Goal: Task Accomplishment & Management: Manage account settings

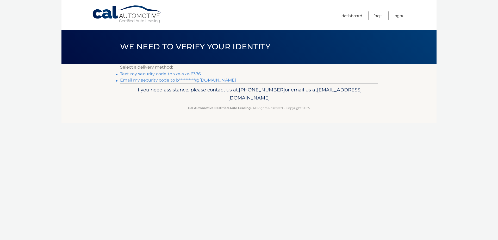
click at [147, 75] on link "Text my security code to xxx-xxx-6376" at bounding box center [160, 74] width 81 height 5
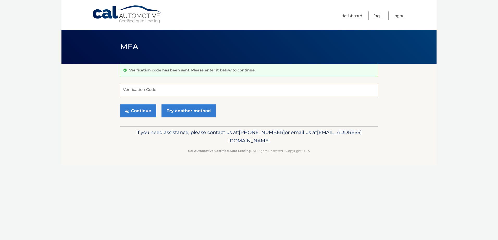
click at [153, 89] on input "Verification Code" at bounding box center [249, 89] width 258 height 13
type input "850337"
click at [147, 108] on button "Continue" at bounding box center [138, 111] width 36 height 13
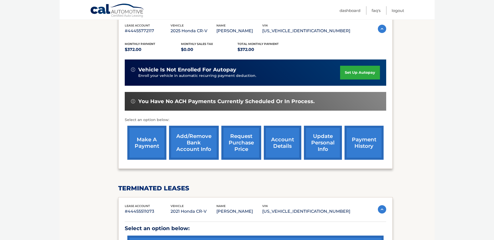
scroll to position [132, 0]
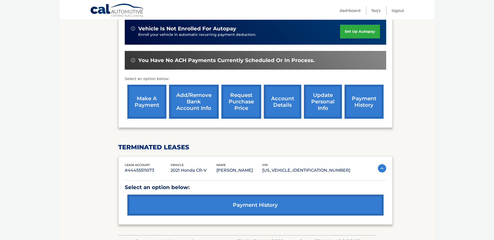
click at [316, 103] on link "update personal info" at bounding box center [323, 102] width 38 height 34
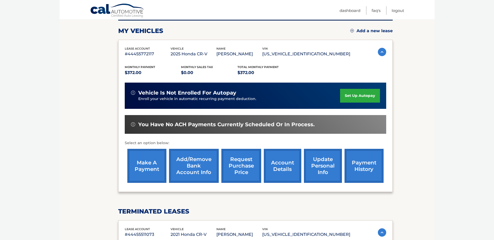
scroll to position [28, 0]
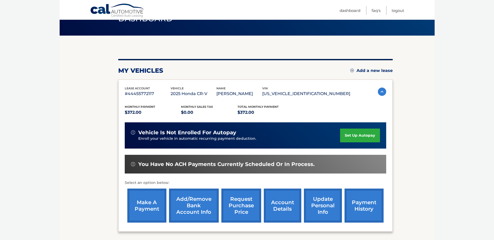
click at [380, 92] on img at bounding box center [382, 92] width 8 height 8
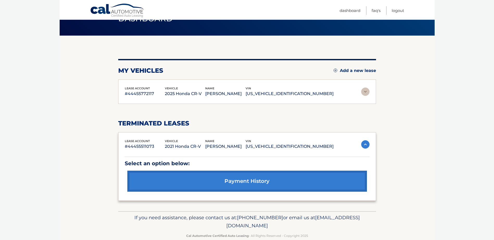
click at [365, 92] on img at bounding box center [365, 92] width 8 height 8
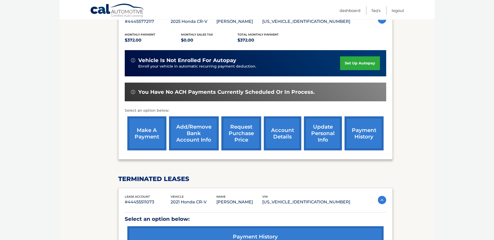
scroll to position [104, 0]
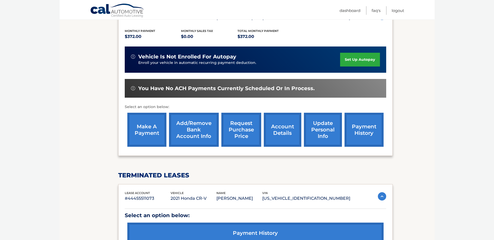
click at [288, 131] on link "account details" at bounding box center [282, 130] width 37 height 34
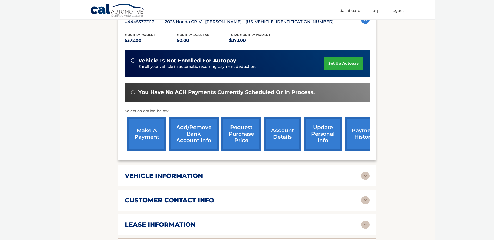
scroll to position [95, 0]
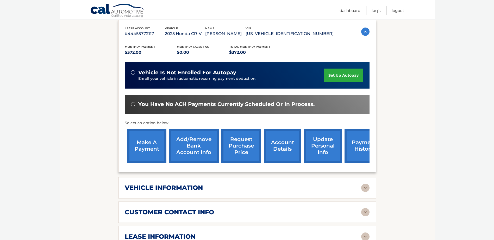
click at [316, 151] on link "update personal info" at bounding box center [323, 146] width 38 height 34
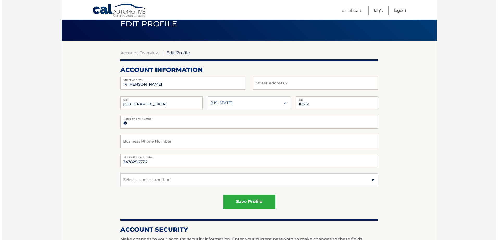
scroll to position [35, 0]
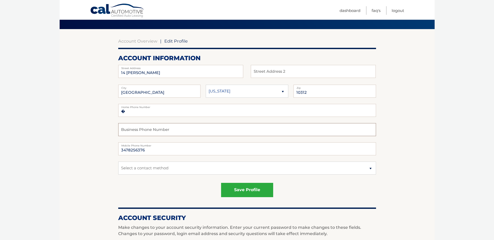
click at [179, 128] on input "text" at bounding box center [247, 129] width 258 height 13
click at [76, 139] on section "Account Overview | Edit Profile account information [STREET_ADDRESS][PERSON_NAM…" at bounding box center [247, 230] width 375 height 402
click at [168, 111] on input "�" at bounding box center [247, 110] width 258 height 13
type input "�7182271613"
click at [243, 196] on button "save profile" at bounding box center [247, 190] width 52 height 14
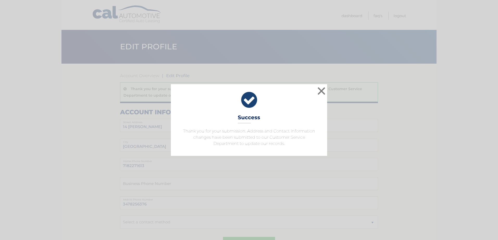
click at [358, 144] on div "× Success Thank you for your submission. Address and Contact Information change…" at bounding box center [248, 120] width 493 height 72
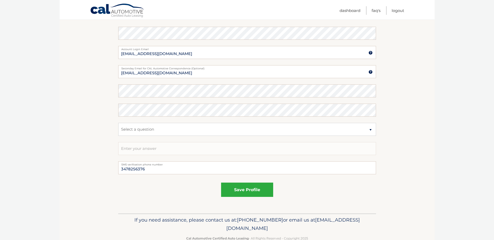
scroll to position [278, 0]
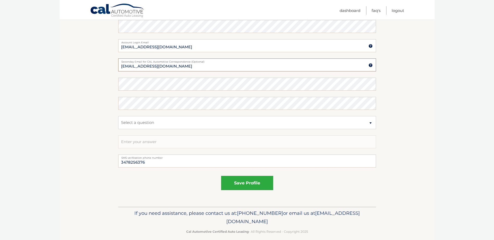
click at [179, 67] on input "blazebnikov02@aol.com" at bounding box center [247, 65] width 258 height 13
type input "b"
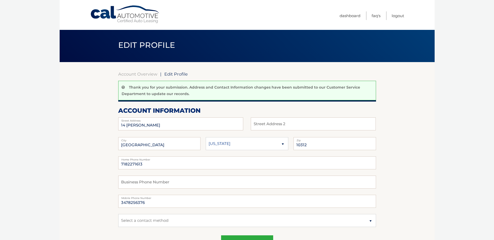
scroll to position [0, 0]
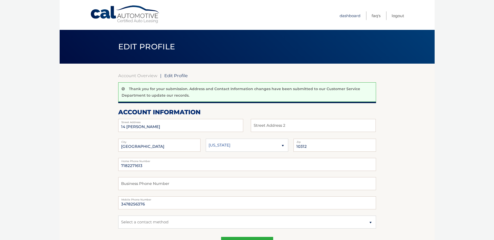
click at [345, 15] on link "Dashboard" at bounding box center [349, 15] width 21 height 9
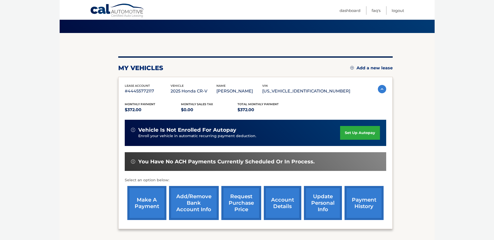
scroll to position [28, 0]
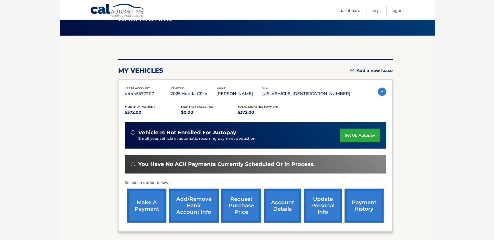
click at [352, 70] on link "Add a new lease" at bounding box center [371, 70] width 42 height 5
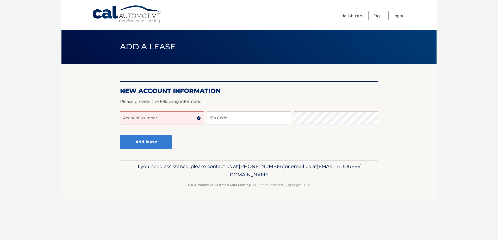
click at [176, 119] on input "Account Number" at bounding box center [162, 118] width 84 height 13
type input "444455772117"
click at [235, 121] on input "Zip Code" at bounding box center [249, 118] width 84 height 13
type input "10312"
click at [133, 119] on input "444455772117" at bounding box center [162, 118] width 84 height 13
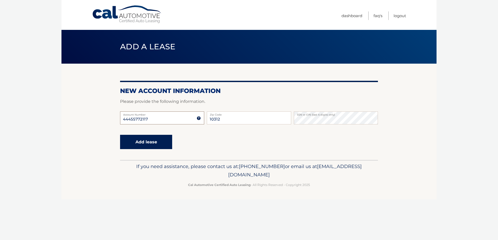
type input "44455772117"
click at [166, 147] on button "Add lease" at bounding box center [146, 142] width 52 height 14
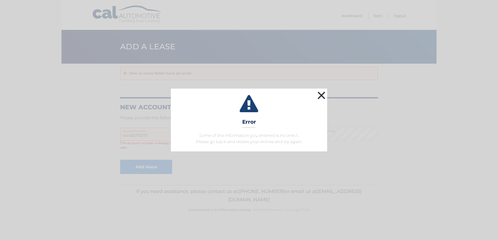
click at [319, 98] on button "×" at bounding box center [321, 95] width 10 height 10
